Goal: Transaction & Acquisition: Purchase product/service

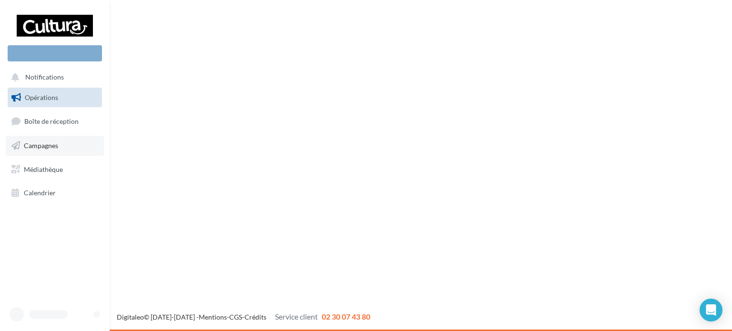
click at [13, 141] on icon at bounding box center [15, 146] width 9 height 12
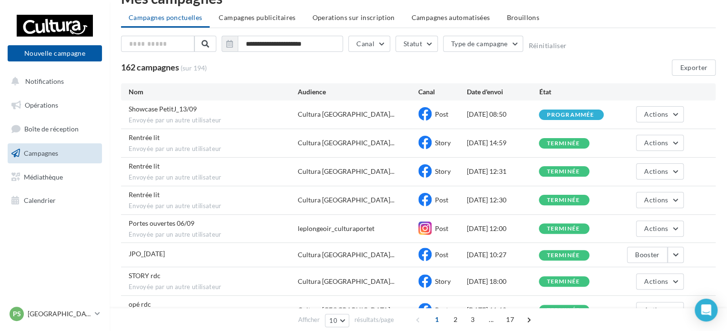
scroll to position [48, 0]
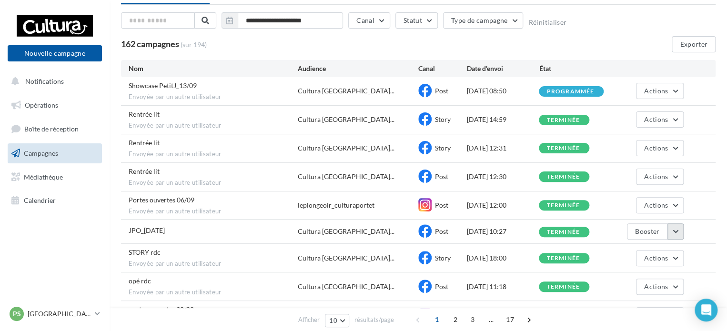
click at [676, 226] on button "button" at bounding box center [675, 231] width 16 height 16
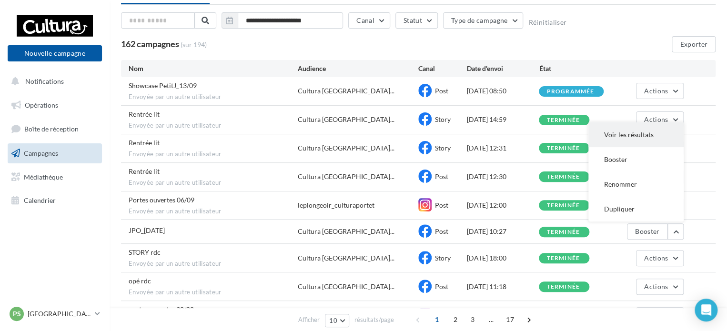
click at [633, 132] on button "Voir les résultats" at bounding box center [635, 134] width 95 height 25
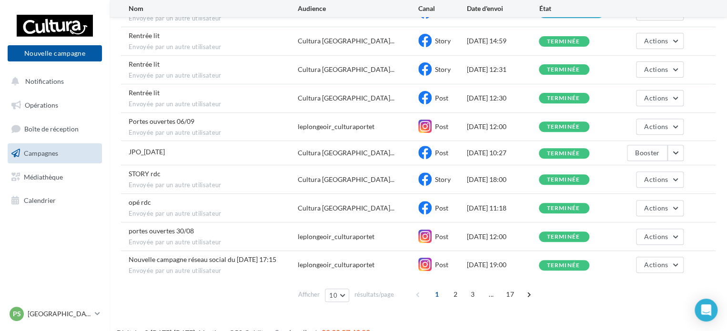
scroll to position [140, 0]
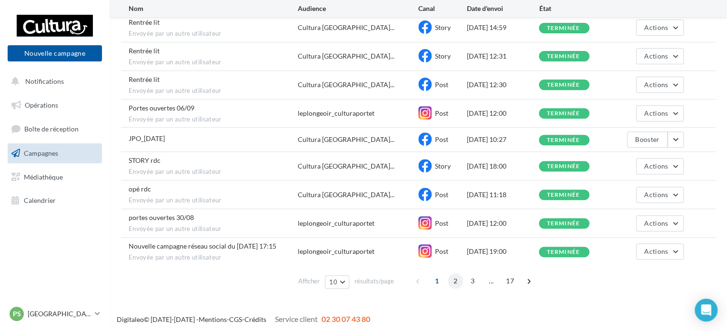
click at [457, 276] on span "2" at bounding box center [455, 280] width 15 height 15
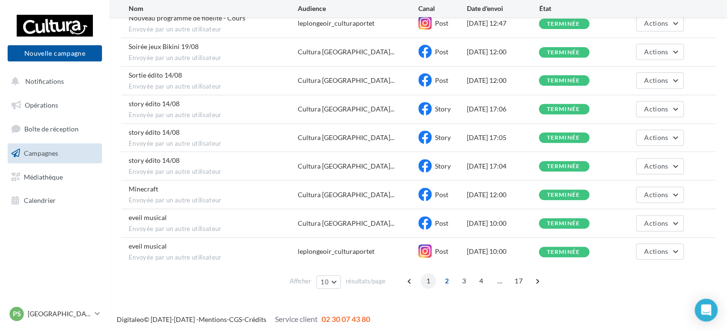
click at [427, 278] on span "1" at bounding box center [428, 280] width 15 height 15
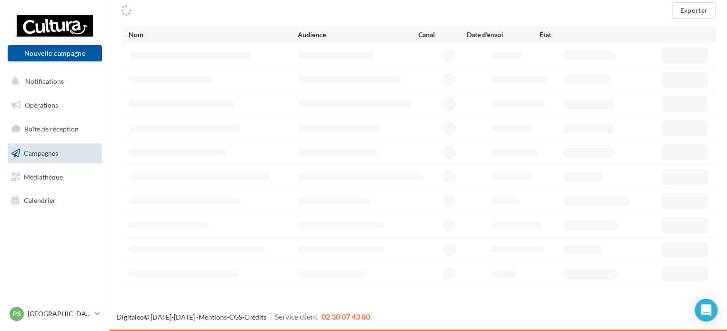
scroll to position [80, 0]
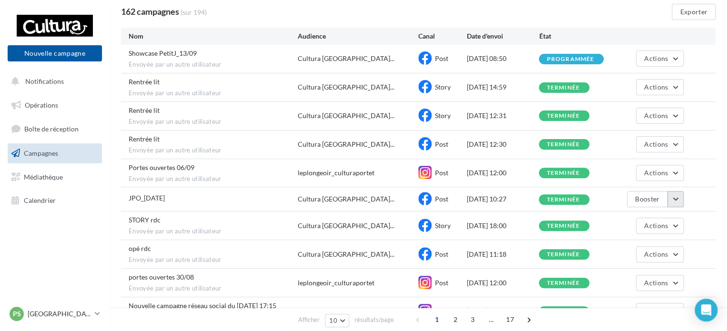
click at [673, 202] on button "button" at bounding box center [675, 199] width 16 height 16
click at [636, 247] on button "Booster" at bounding box center [635, 246] width 95 height 25
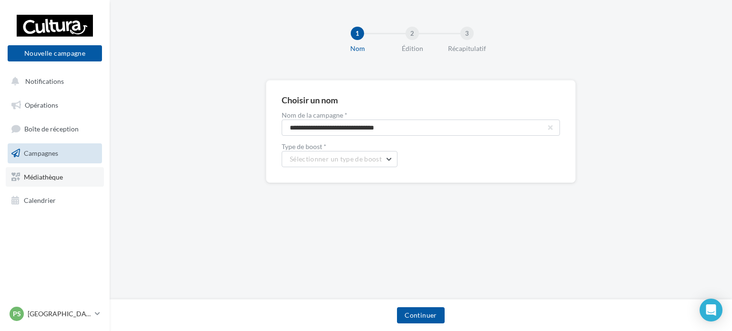
click at [69, 171] on link "Médiathèque" at bounding box center [55, 177] width 98 height 20
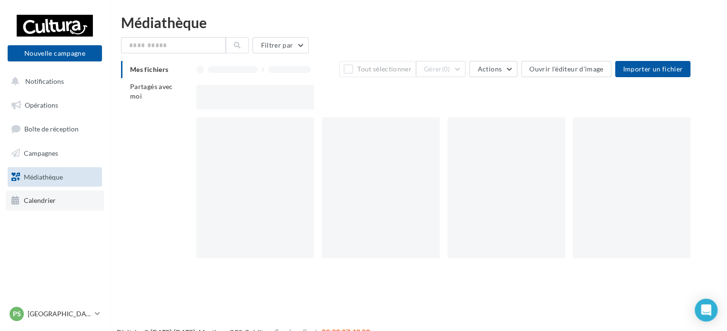
click at [53, 200] on span "Calendrier" at bounding box center [40, 200] width 32 height 8
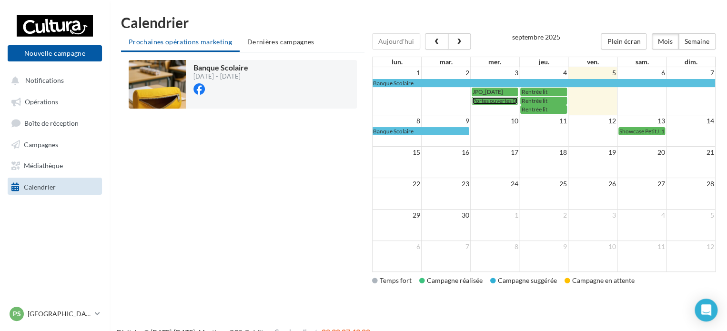
click at [485, 100] on span "Portes ouvertes 06/09" at bounding box center [500, 100] width 55 height 7
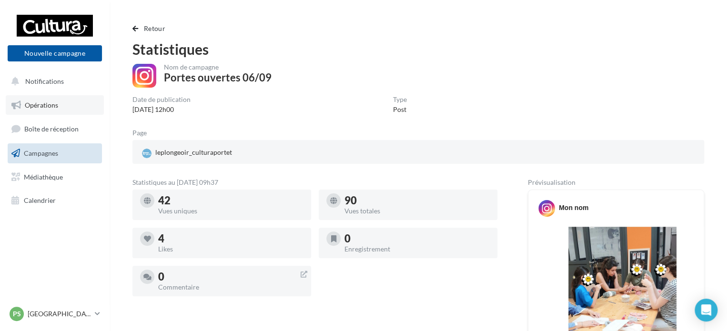
click at [51, 107] on span "Opérations" at bounding box center [41, 105] width 33 height 8
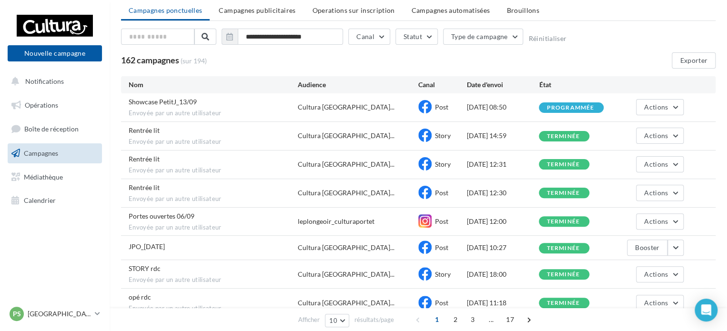
scroll to position [48, 0]
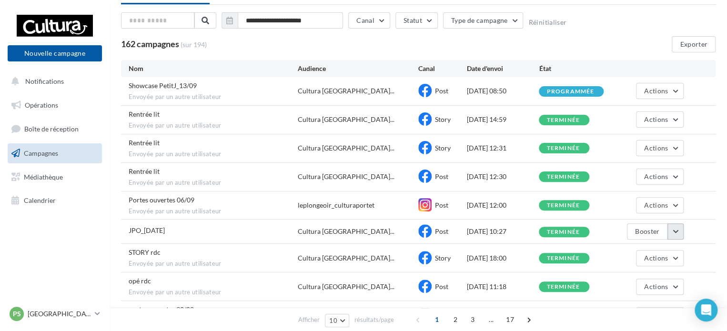
click at [678, 232] on button "button" at bounding box center [675, 231] width 16 height 16
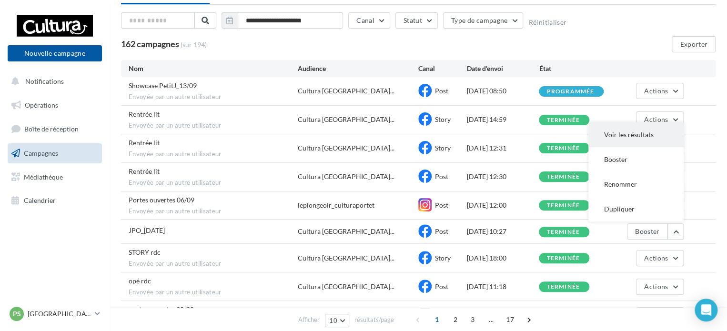
click at [627, 129] on button "Voir les résultats" at bounding box center [635, 134] width 95 height 25
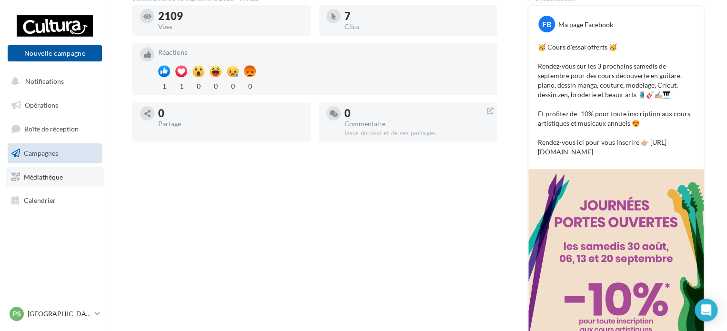
scroll to position [191, 0]
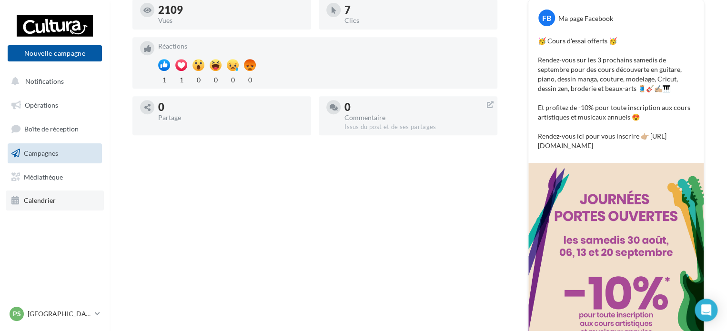
click at [15, 200] on icon at bounding box center [15, 200] width 9 height 12
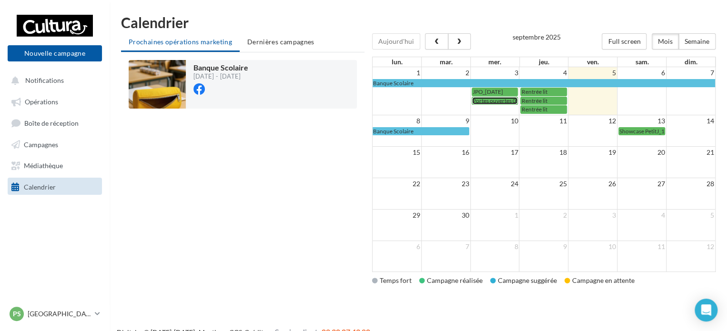
click at [486, 100] on span "Portes ouvertes 06/09" at bounding box center [500, 100] width 55 height 7
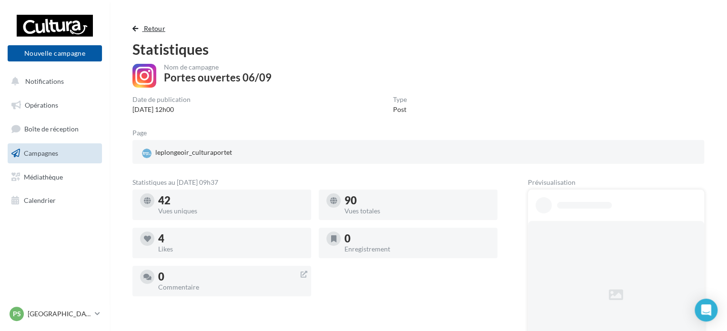
click at [139, 26] on button "Retour" at bounding box center [150, 28] width 37 height 11
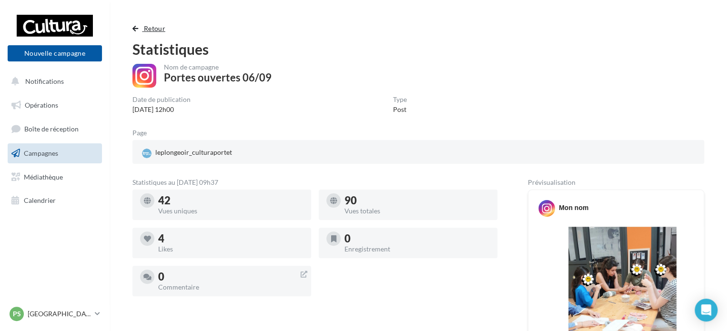
click at [152, 30] on span "Retour" at bounding box center [154, 28] width 21 height 8
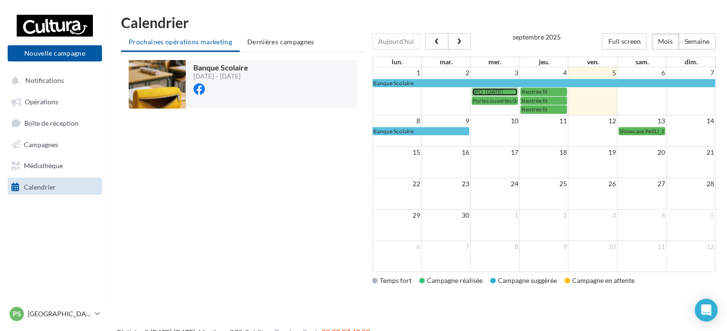
click at [481, 89] on span "JPO_[DATE]" at bounding box center [488, 91] width 30 height 7
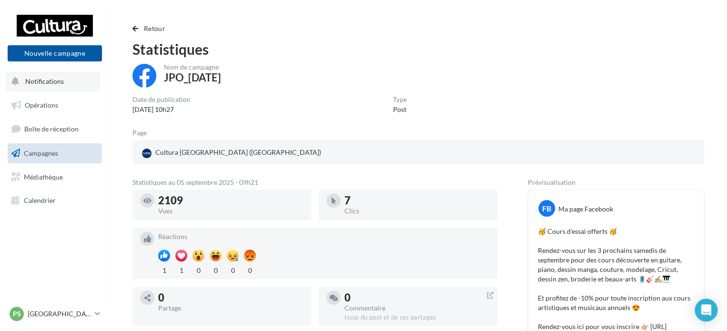
click at [52, 81] on span "Notifications" at bounding box center [44, 81] width 39 height 8
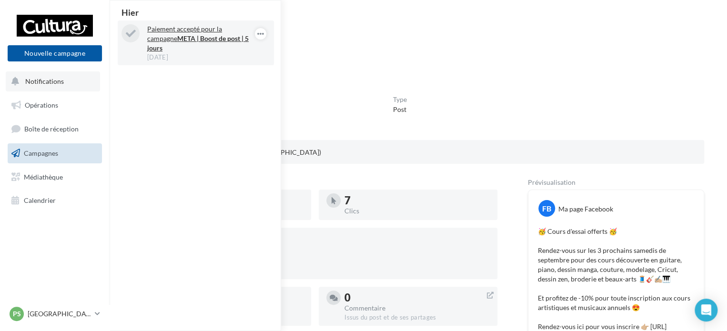
click at [195, 37] on strong "META | Boost de post | 5 jours" at bounding box center [197, 43] width 101 height 18
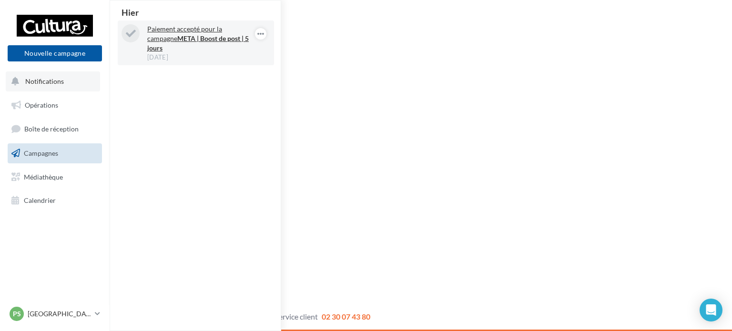
click at [193, 36] on strong "META | Boost de post | 5 jours" at bounding box center [197, 43] width 101 height 18
click at [260, 34] on icon "button" at bounding box center [261, 33] width 8 height 11
click at [215, 75] on button "Ma campagne" at bounding box center [218, 74] width 95 height 22
click at [246, 121] on div "Hier Paiement accepté pour la campagne META | Boost de post | 5 jours 04 sept." at bounding box center [195, 165] width 171 height 330
click at [74, 313] on p "[GEOGRAPHIC_DATA]" at bounding box center [59, 314] width 63 height 10
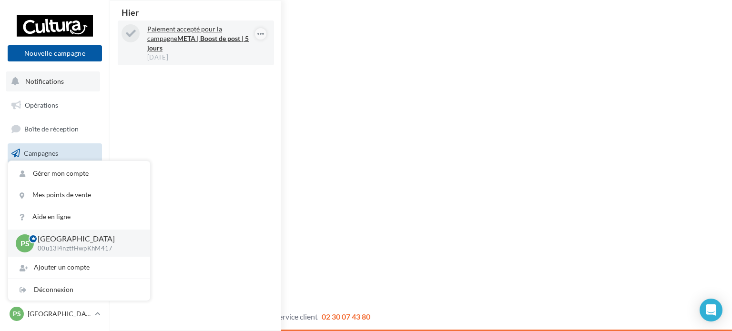
click at [179, 155] on div "Hier Paiement accepté pour la campagne META | Boost de post | 5 jours 04 sept." at bounding box center [195, 165] width 171 height 330
click at [57, 84] on span "Notifications" at bounding box center [44, 81] width 39 height 8
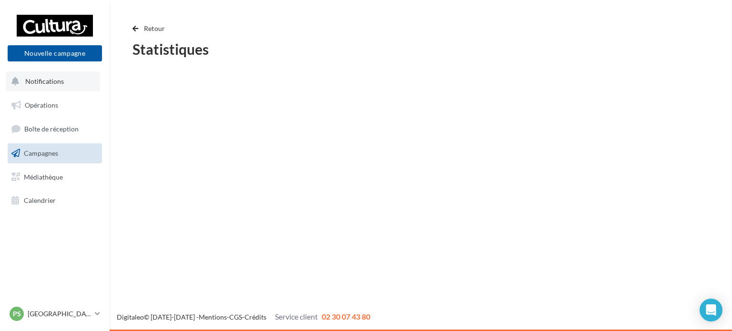
click at [57, 85] on span "Notifications" at bounding box center [44, 81] width 39 height 8
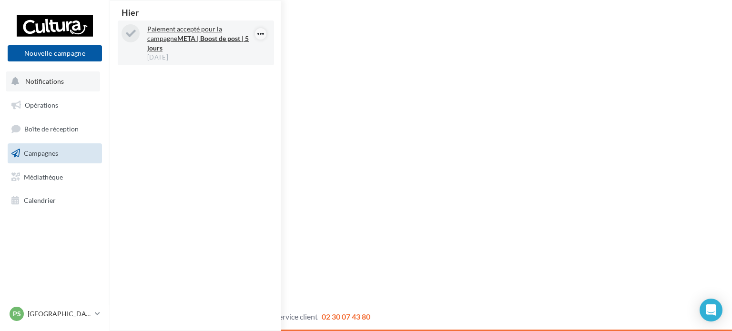
click at [263, 34] on icon "button" at bounding box center [261, 33] width 8 height 11
click at [219, 77] on button "Ma campagne" at bounding box center [218, 74] width 95 height 22
click at [198, 74] on button "Ma campagne" at bounding box center [218, 74] width 95 height 22
click at [154, 33] on p "Paiement accepté pour la campagne META | Boost de post | 5 jours" at bounding box center [202, 38] width 111 height 29
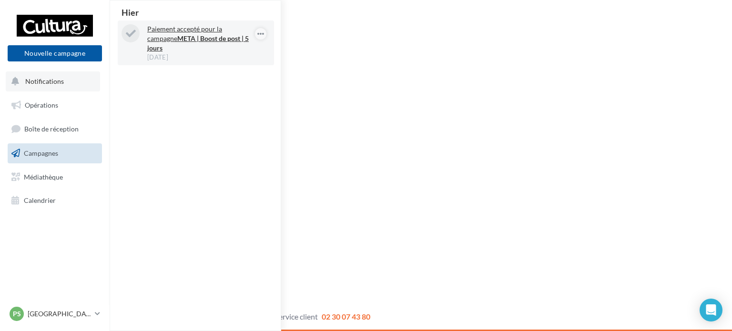
click at [156, 37] on strong "META | Boost de post | 5 jours" at bounding box center [197, 43] width 101 height 18
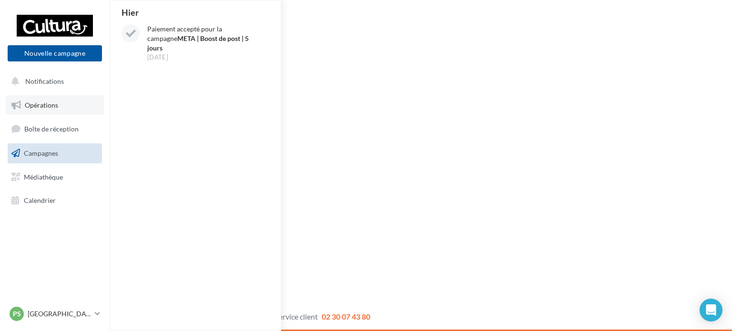
click at [35, 114] on link "Opérations" at bounding box center [55, 105] width 98 height 20
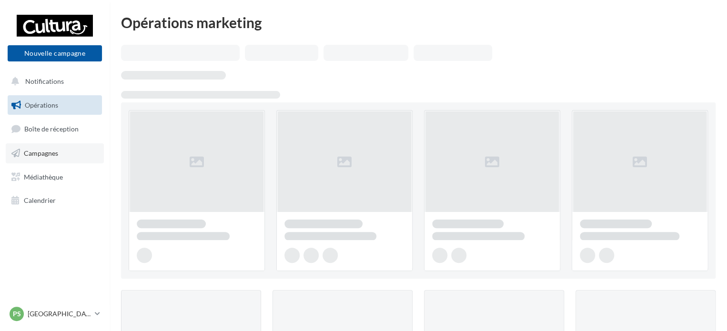
click at [68, 150] on link "Campagnes" at bounding box center [55, 153] width 98 height 20
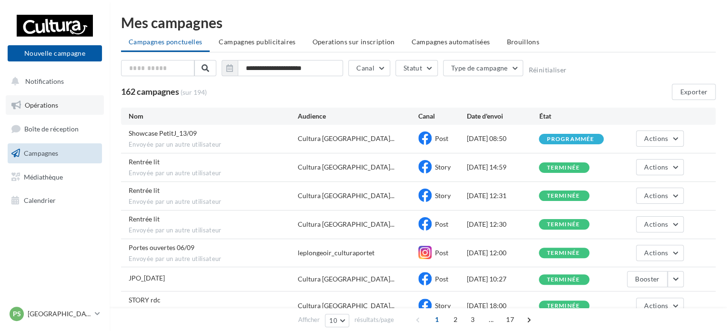
click at [54, 102] on span "Opérations" at bounding box center [41, 105] width 33 height 8
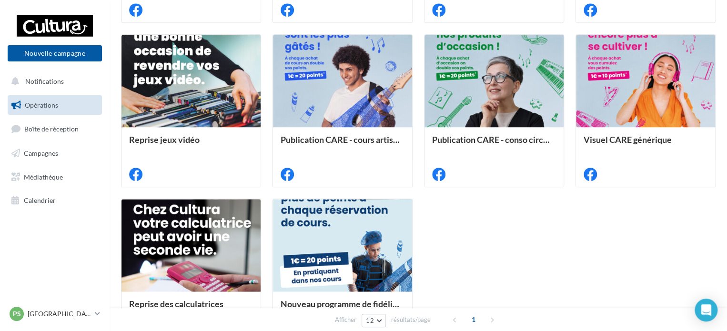
scroll to position [506, 0]
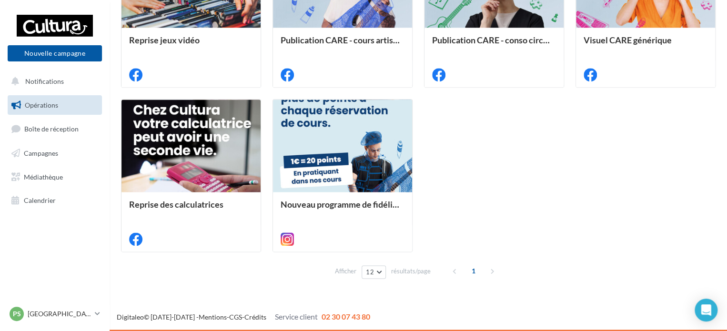
click at [490, 268] on div "1" at bounding box center [474, 270] width 54 height 15
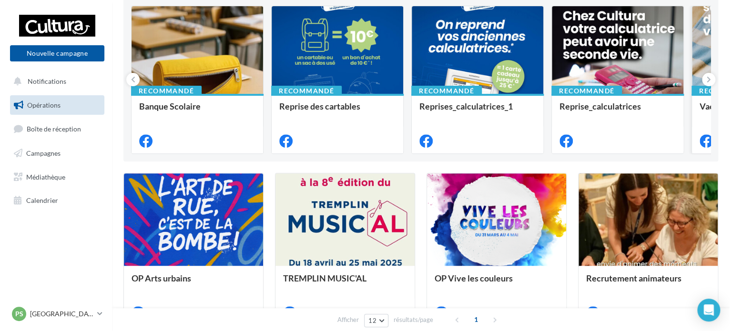
scroll to position [0, 0]
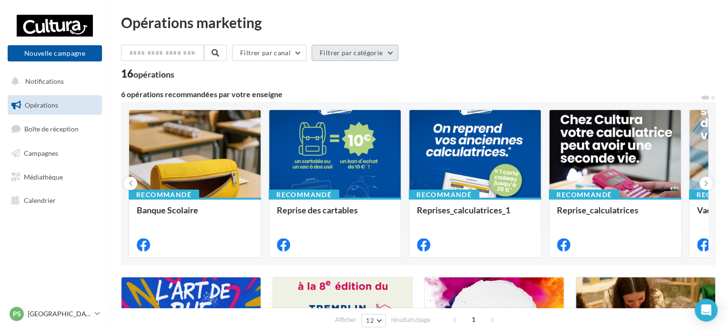
click at [326, 59] on button "Filtrer par catégorie" at bounding box center [355, 53] width 87 height 16
click at [296, 55] on button "Filtrer par canal" at bounding box center [269, 53] width 74 height 16
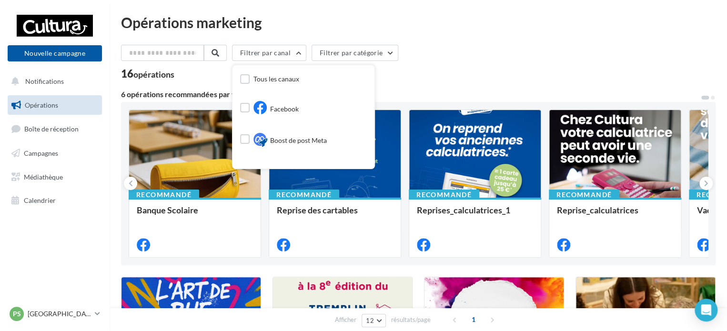
click at [564, 57] on div "Filtrer par canal Tous les canaux Facebook Boost de post Meta Instagram Filtrer…" at bounding box center [418, 55] width 594 height 20
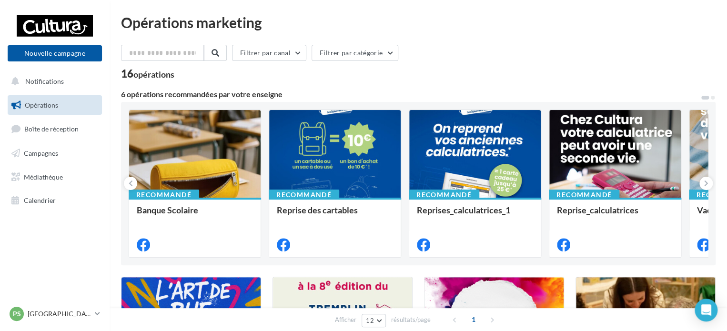
drag, startPoint x: 705, startPoint y: 99, endPoint x: 722, endPoint y: 95, distance: 17.5
click at [492, 318] on div "1" at bounding box center [474, 319] width 54 height 15
click at [706, 182] on icon at bounding box center [706, 184] width 4 height 10
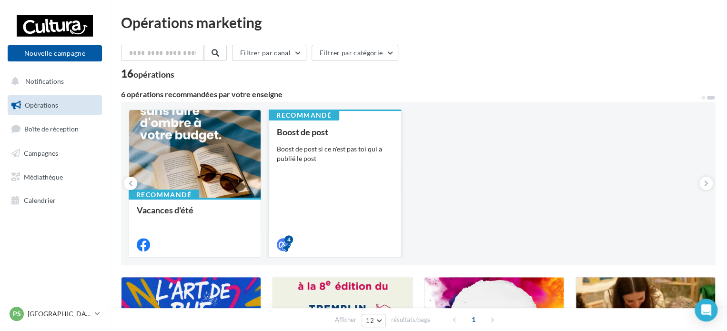
click at [316, 163] on div "Boost de post Boost de post si ce n'est pas toi qui a publié le post" at bounding box center [335, 187] width 116 height 121
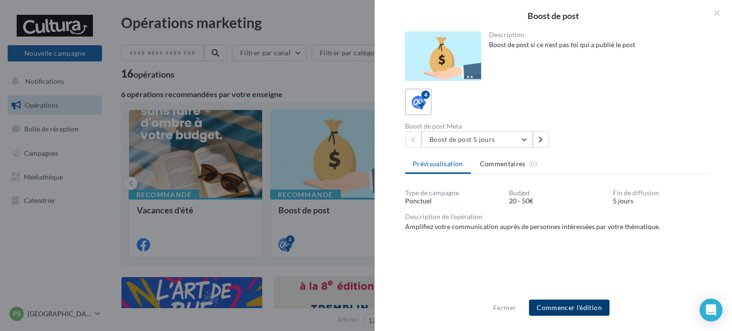
click at [570, 310] on button "Commencer l'édition" at bounding box center [569, 308] width 81 height 16
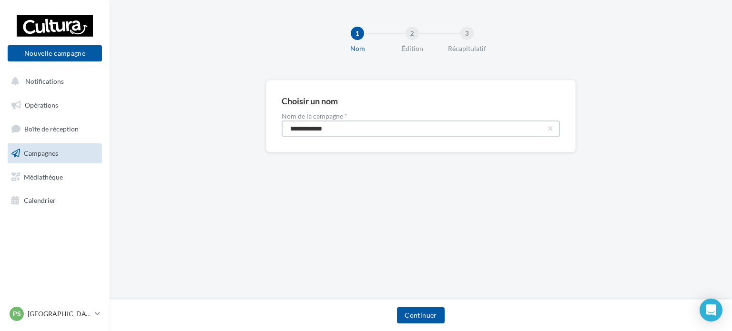
click at [305, 123] on input "**********" at bounding box center [421, 129] width 278 height 16
click at [419, 308] on button "Continuer" at bounding box center [420, 315] width 47 height 16
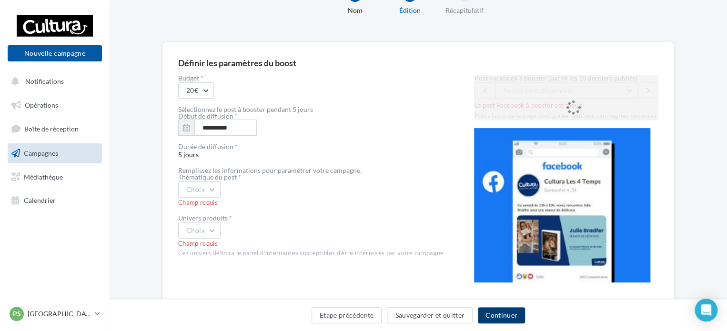
scroll to position [68, 0]
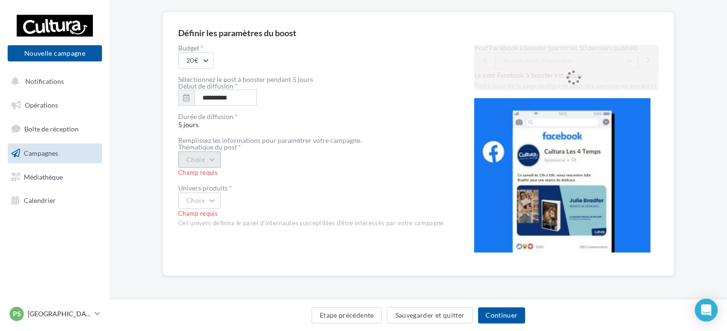
click at [191, 156] on button "Choix" at bounding box center [199, 159] width 42 height 16
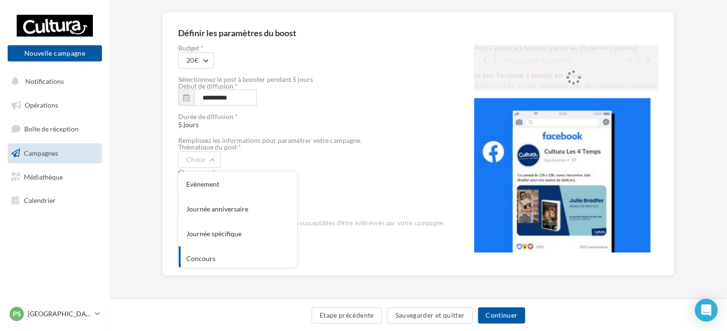
click at [458, 258] on div "**********" at bounding box center [418, 152] width 480 height 215
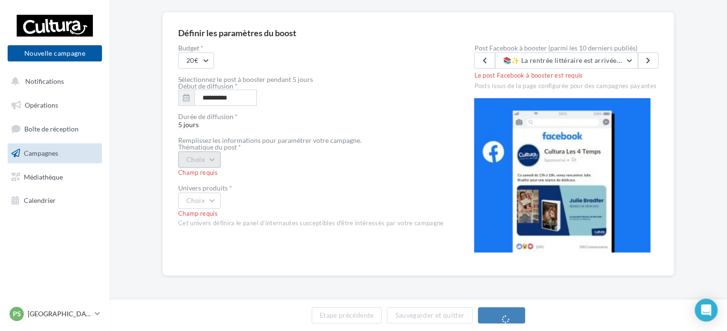
click at [208, 160] on button "Choix" at bounding box center [199, 159] width 42 height 16
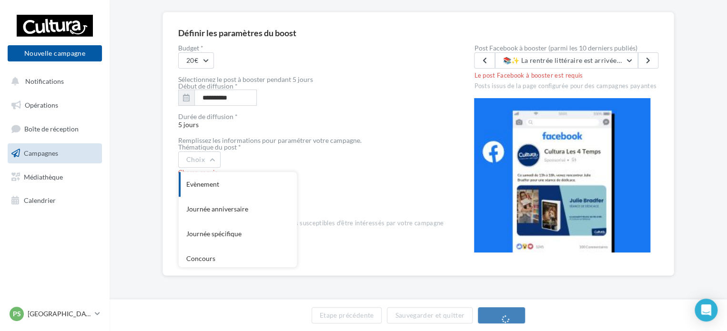
click at [202, 181] on div "Evènement" at bounding box center [238, 184] width 118 height 25
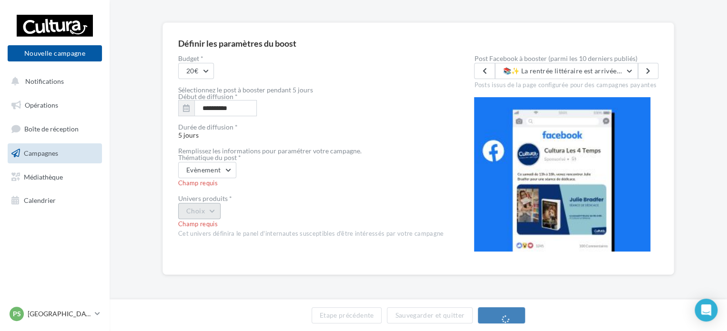
scroll to position [57, 0]
click at [203, 198] on div "Univers produits *" at bounding box center [310, 199] width 265 height 7
click at [206, 222] on div "Champ requis" at bounding box center [310, 225] width 265 height 9
click at [207, 212] on button "Choix" at bounding box center [199, 211] width 42 height 16
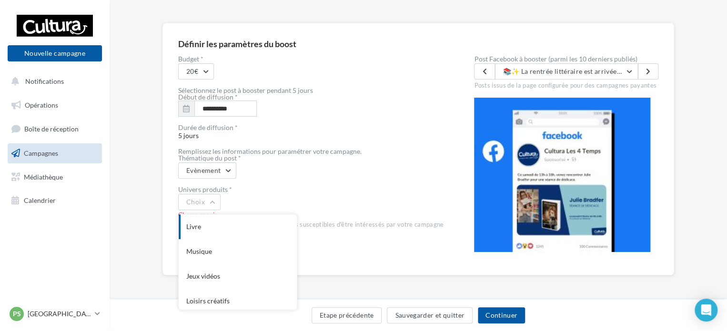
click at [224, 234] on div "Livre" at bounding box center [238, 226] width 118 height 25
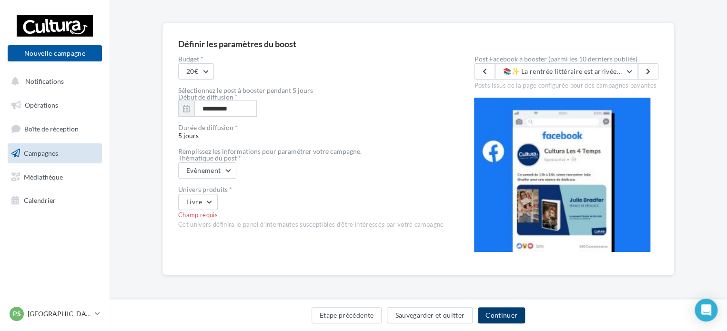
click at [511, 312] on button "Continuer" at bounding box center [501, 315] width 47 height 16
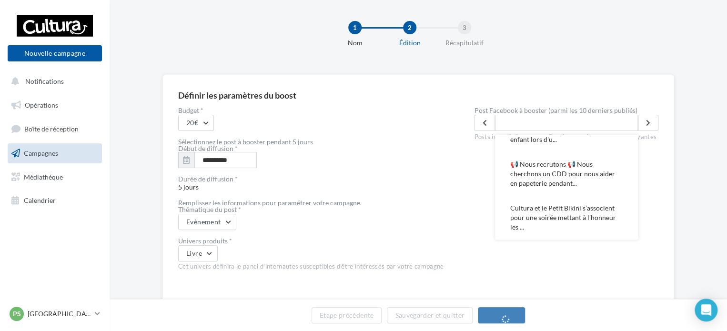
scroll to position [0, 0]
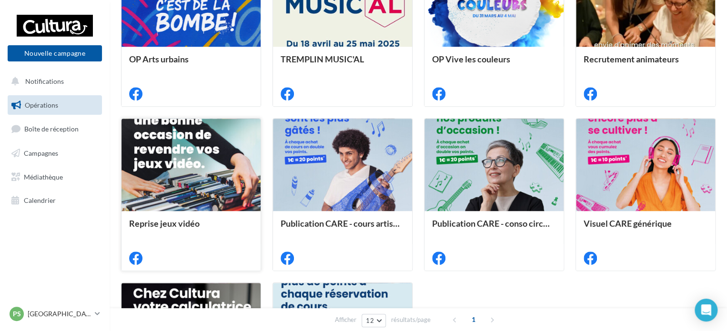
scroll to position [333, 0]
